Goal: Navigation & Orientation: Find specific page/section

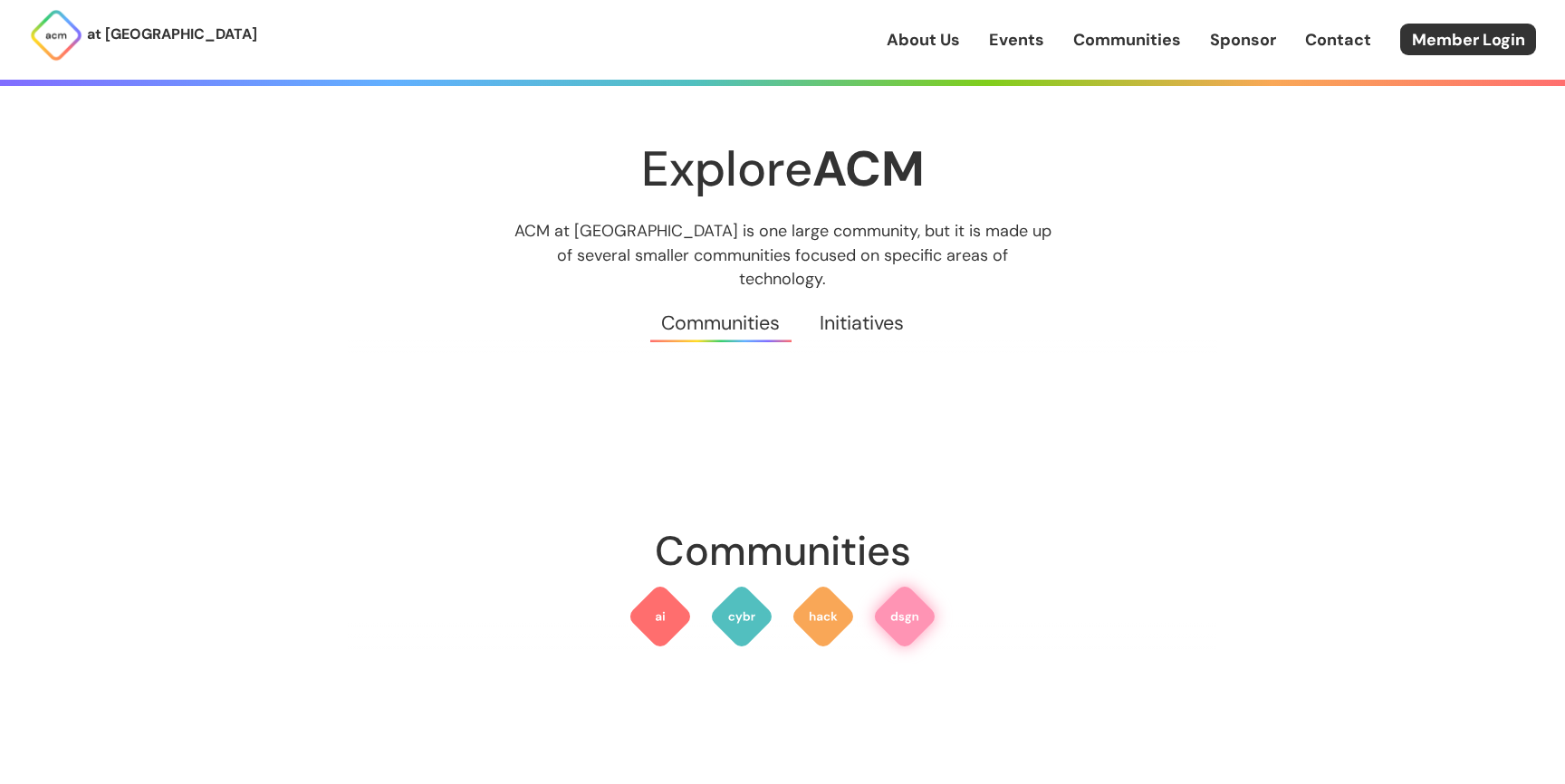
click at [903, 610] on img at bounding box center [905, 617] width 66 height 66
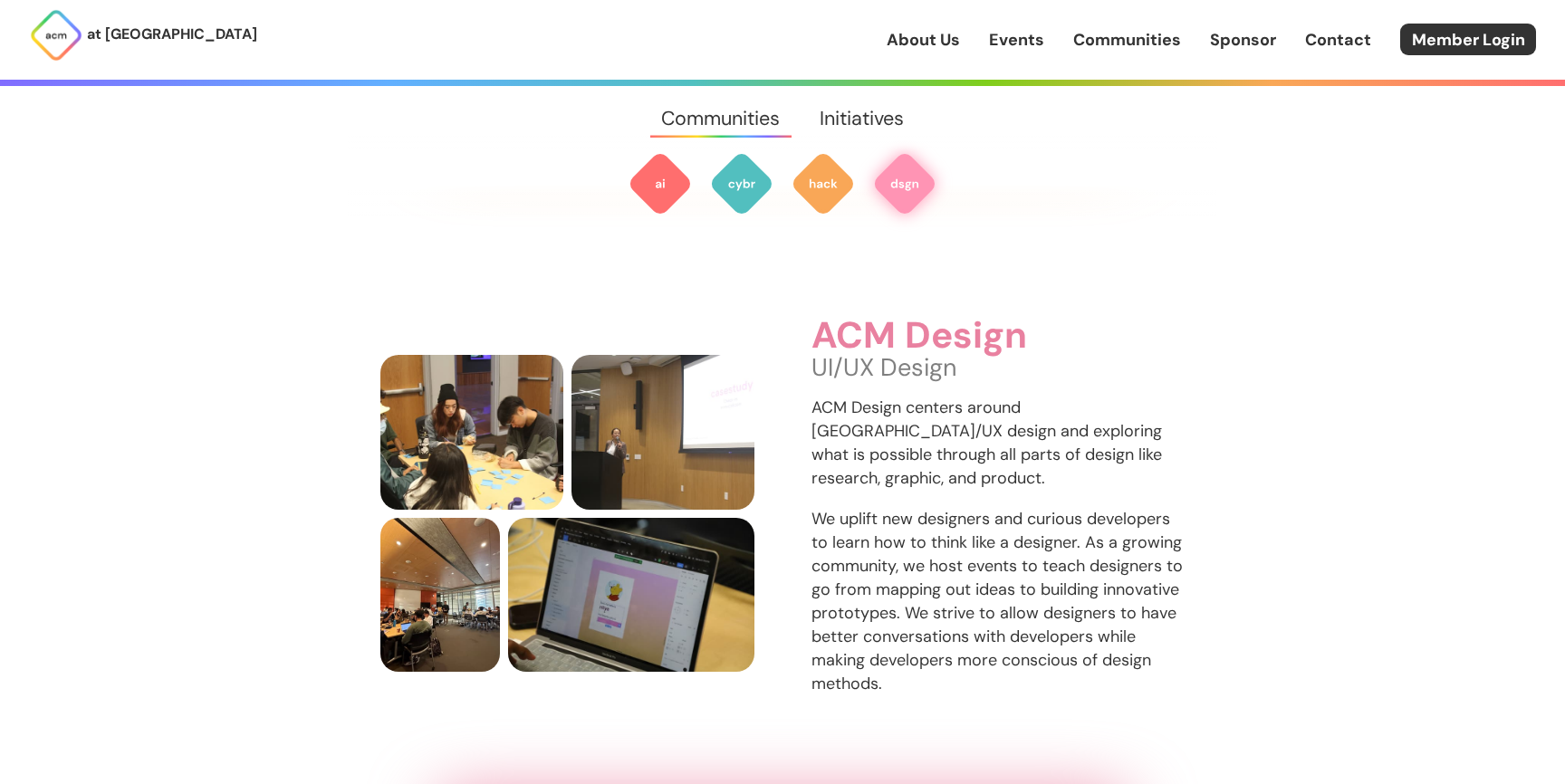
scroll to position [2634, 0]
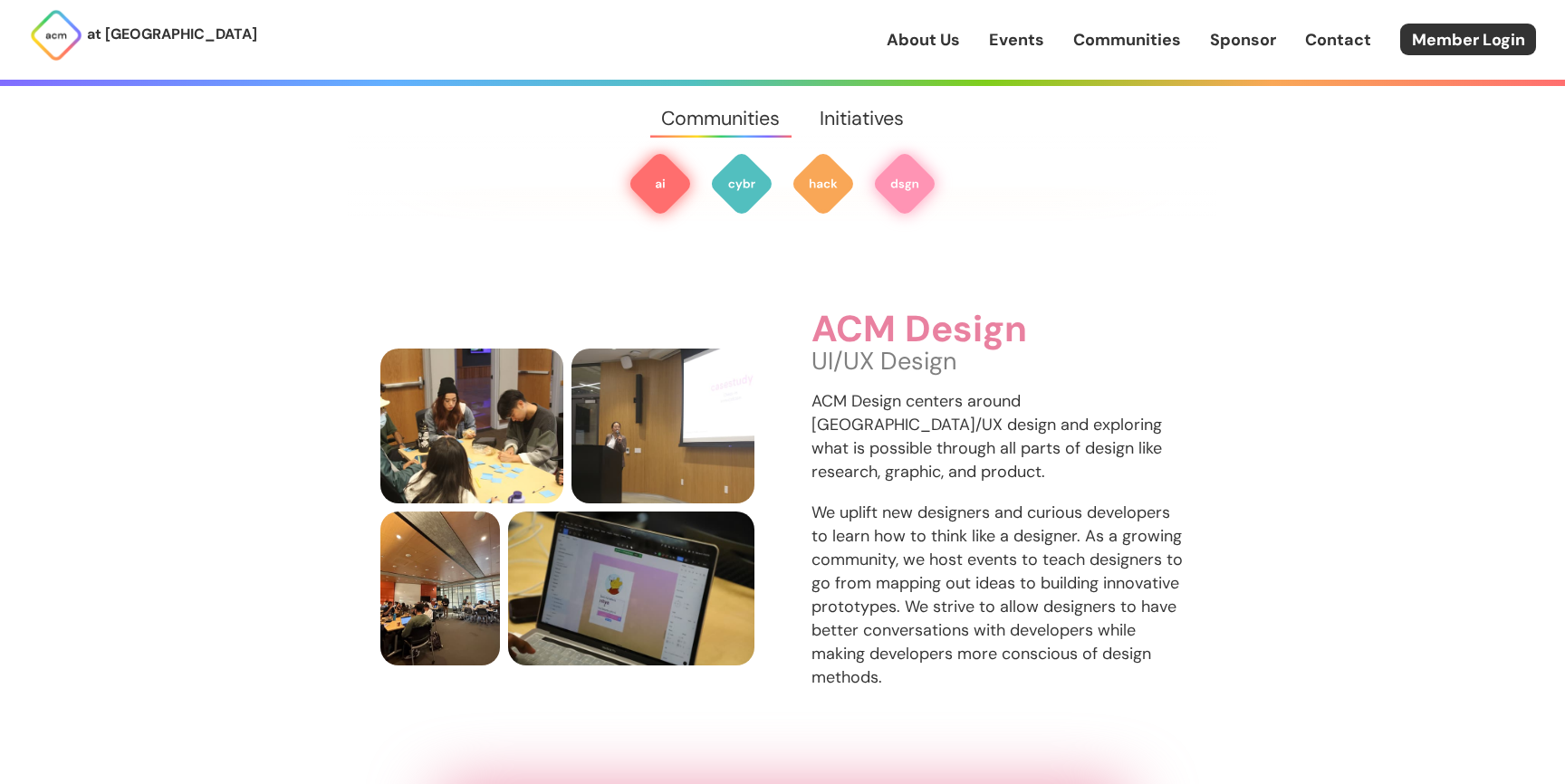
click at [652, 190] on img at bounding box center [660, 184] width 66 height 66
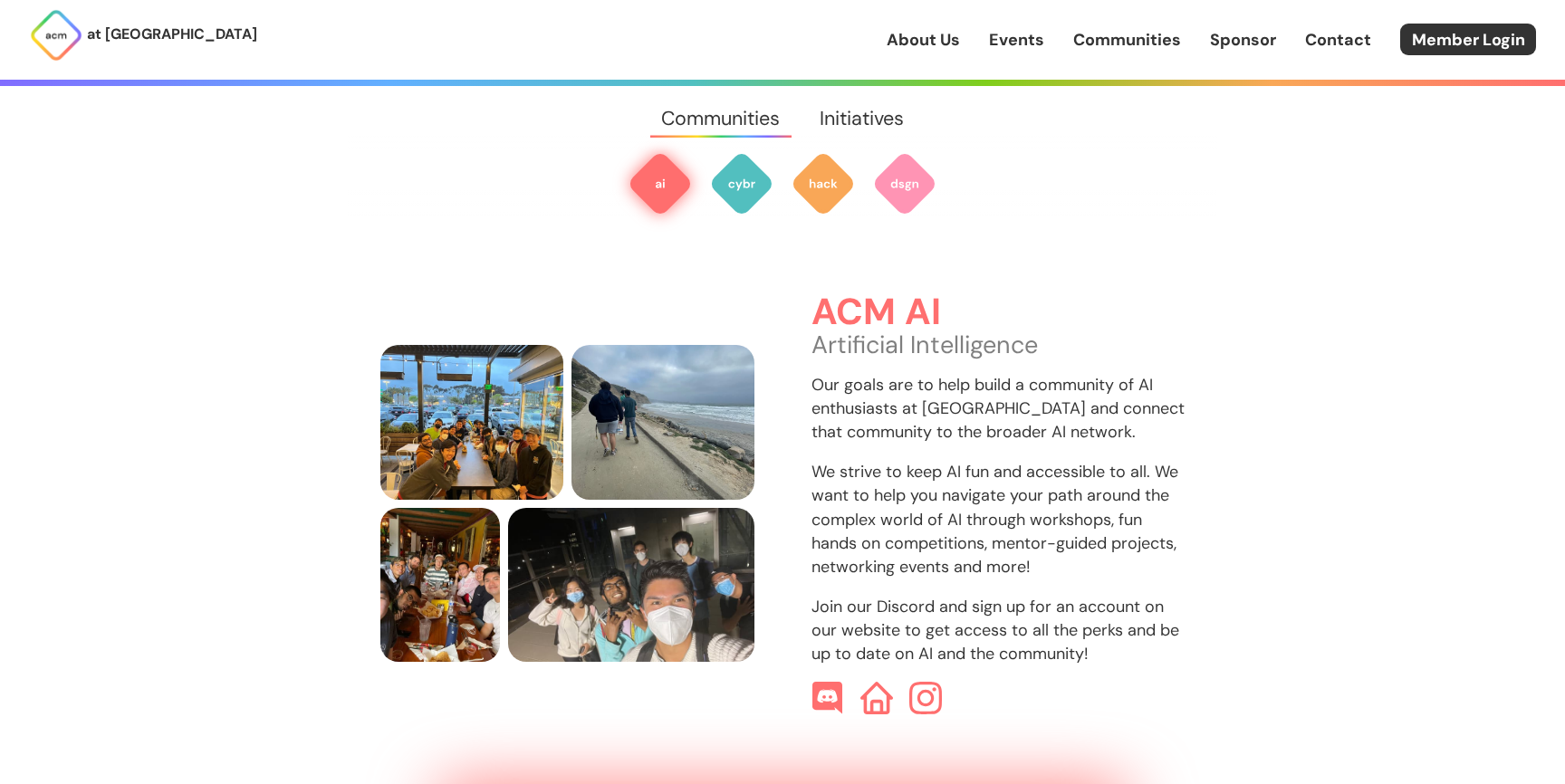
scroll to position [540, 0]
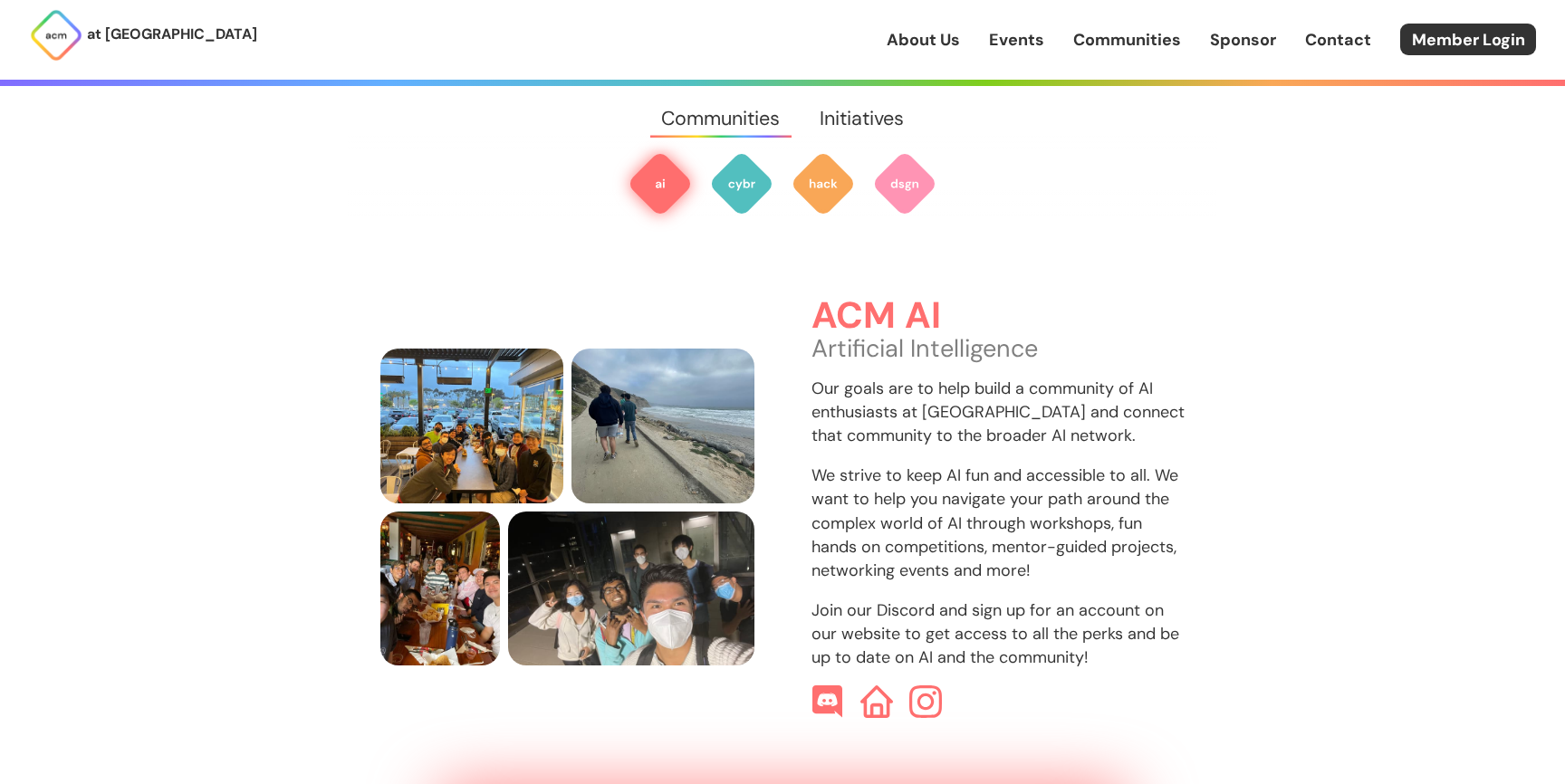
click at [928, 490] on p "We strive to keep AI fun and accessible to all. We want to help you navigate yo…" at bounding box center [999, 522] width 374 height 118
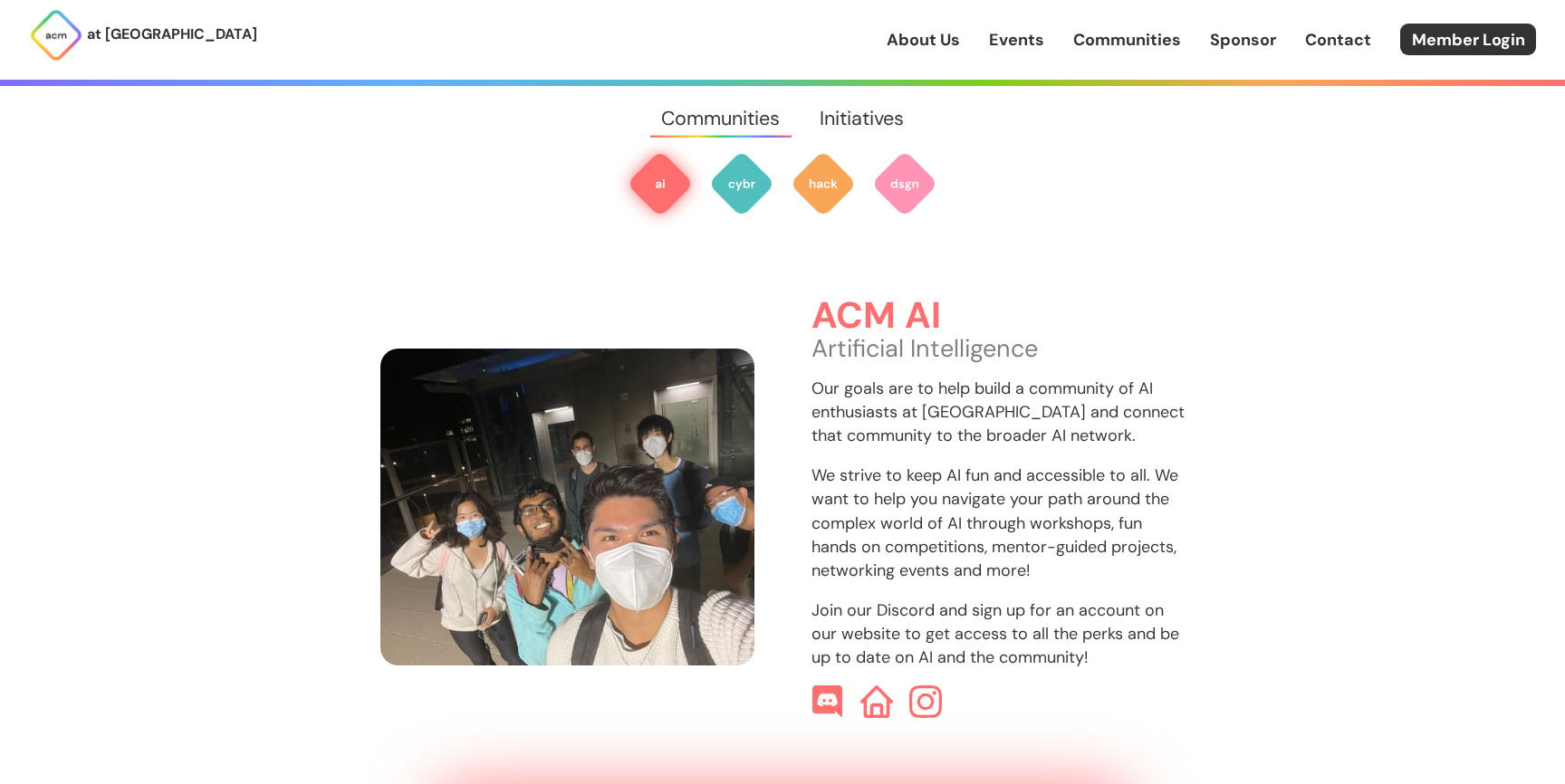
click at [579, 553] on img at bounding box center [567, 507] width 374 height 317
click at [613, 503] on img at bounding box center [567, 507] width 374 height 317
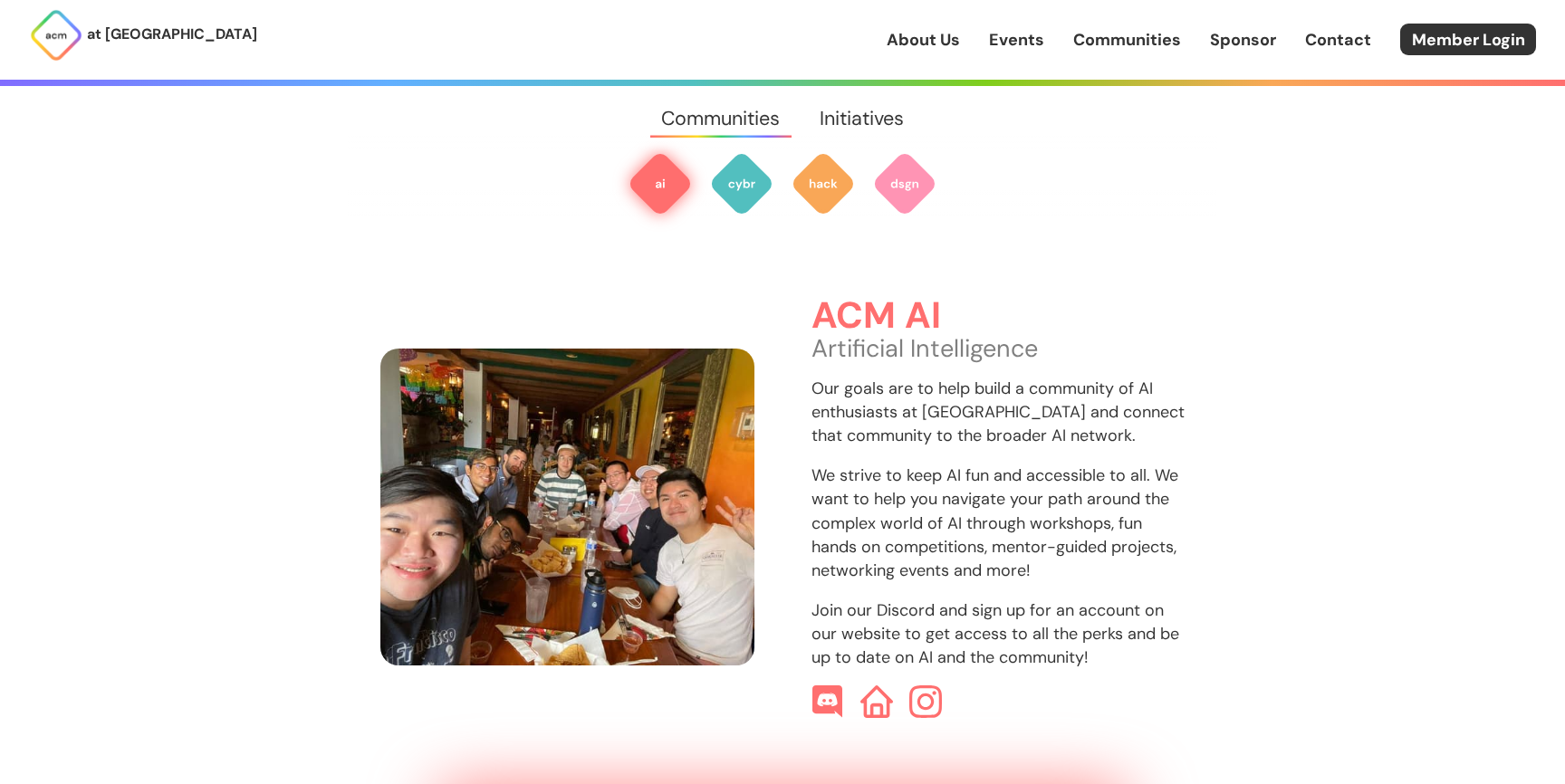
click at [433, 580] on img at bounding box center [567, 507] width 374 height 317
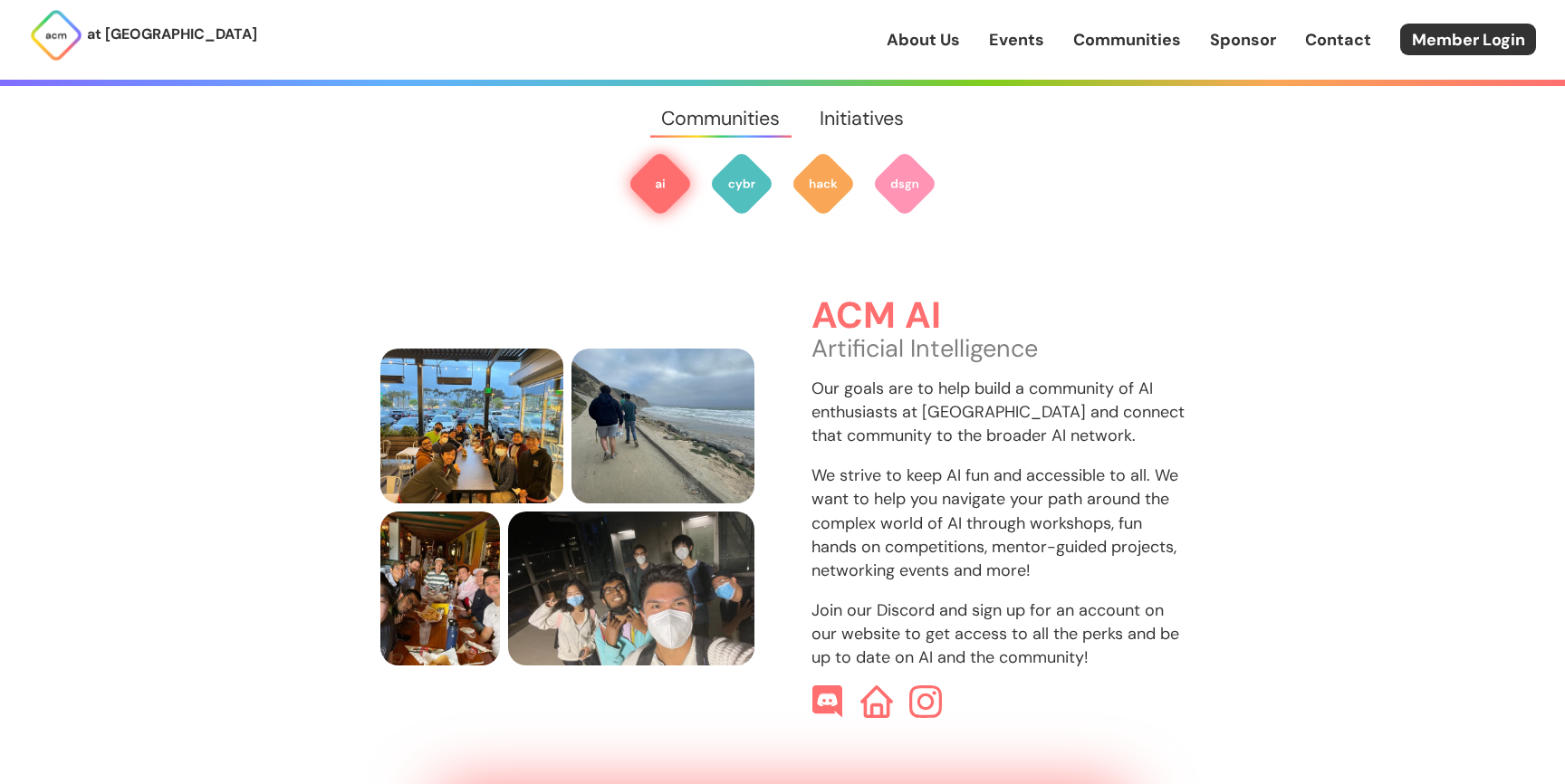
click at [760, 465] on div "ACM AI Artificial Intelligence Our goals are to help build a community of AI en…" at bounding box center [782, 507] width 804 height 422
click at [1034, 44] on link "Events" at bounding box center [1017, 40] width 56 height 24
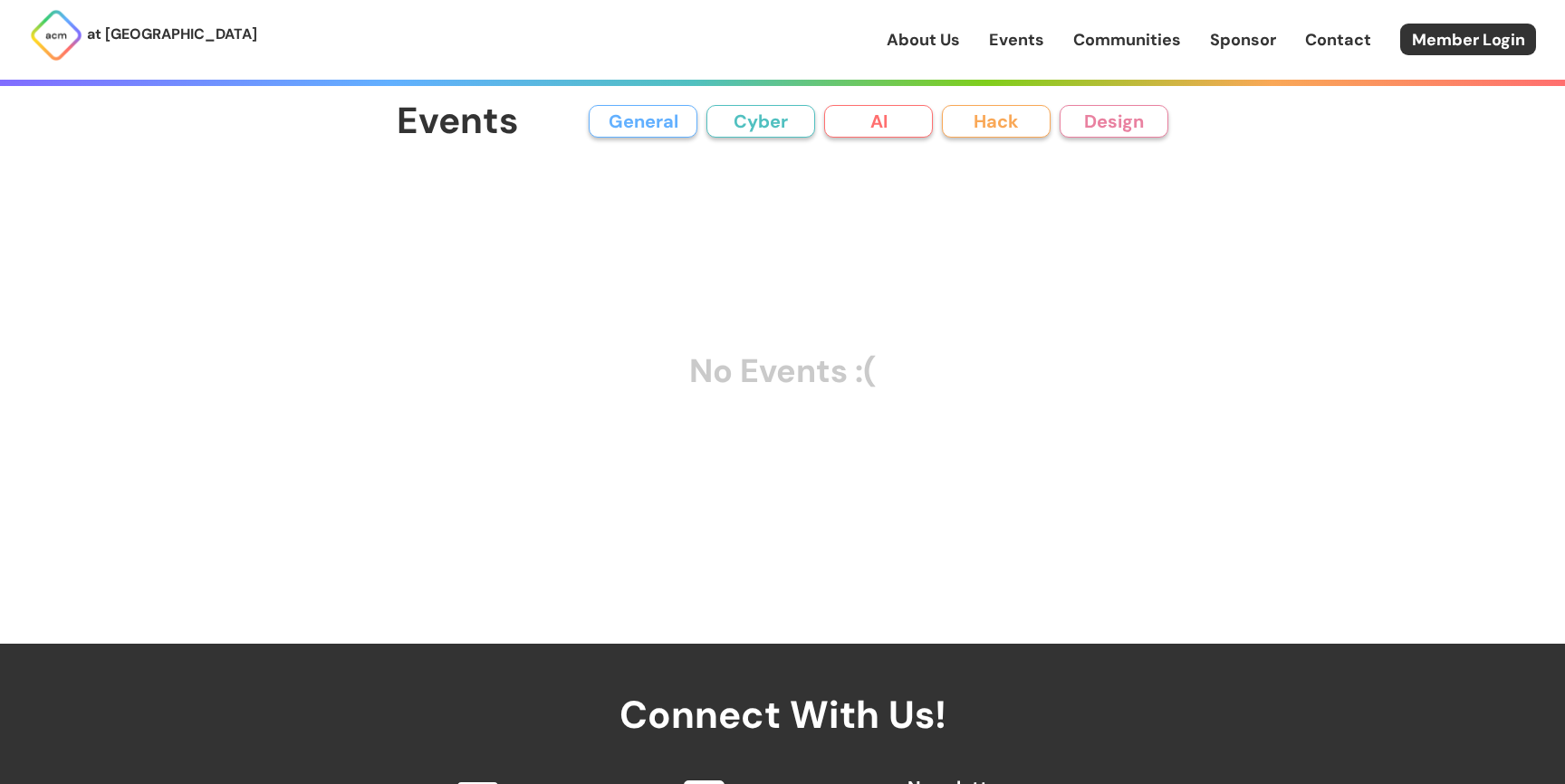
click at [903, 129] on button "AI" at bounding box center [878, 121] width 109 height 33
click at [660, 118] on button "General" at bounding box center [643, 121] width 109 height 33
